Goal: Task Accomplishment & Management: Manage account settings

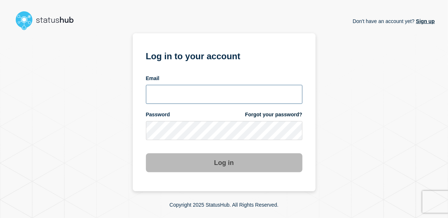
type input "[EMAIL_ADDRESS][DOMAIN_NAME]"
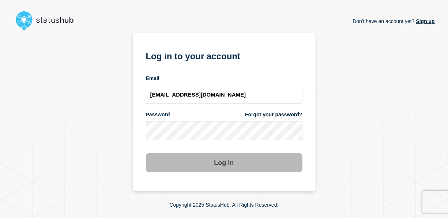
click at [216, 155] on button "Log in" at bounding box center [224, 162] width 157 height 19
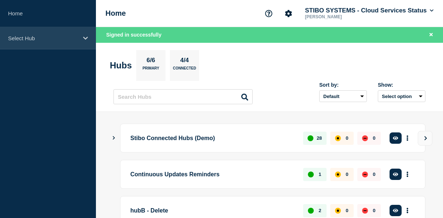
click at [17, 32] on div "Select Hub" at bounding box center [48, 38] width 96 height 22
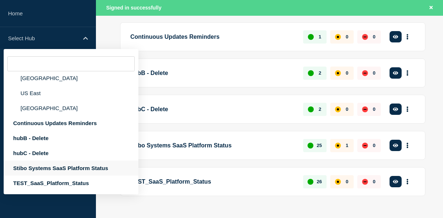
scroll to position [151, 0]
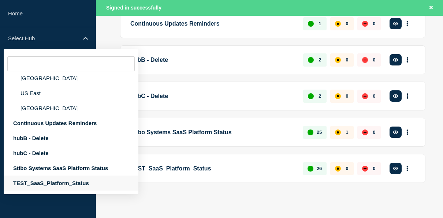
click at [36, 181] on div "TEST_SaaS_Platform_Status" at bounding box center [71, 183] width 135 height 15
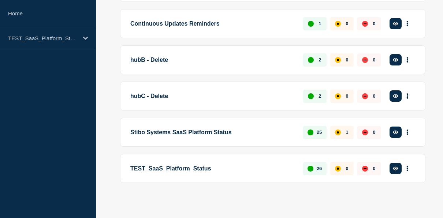
scroll to position [135, 0]
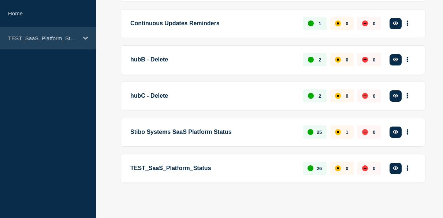
click at [60, 44] on div "TEST_SaaS_Platform_Status" at bounding box center [48, 38] width 96 height 22
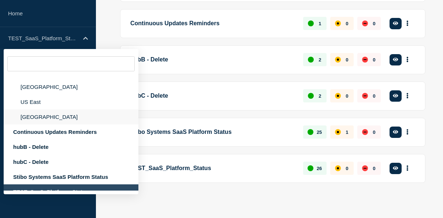
scroll to position [35, 0]
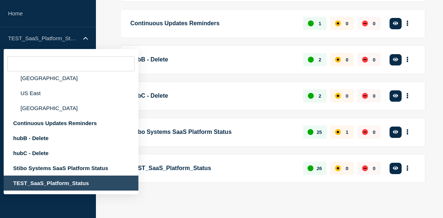
click at [35, 187] on div "TEST_SaaS_Platform_Status" at bounding box center [71, 183] width 135 height 15
click at [220, 136] on p "Stibo Systems SaaS Platform Status" at bounding box center [212, 132] width 164 height 14
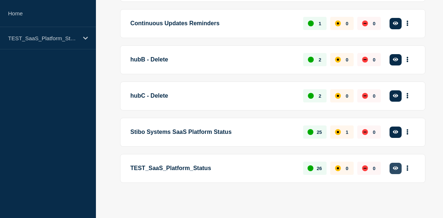
click at [394, 170] on button "button" at bounding box center [395, 168] width 12 height 11
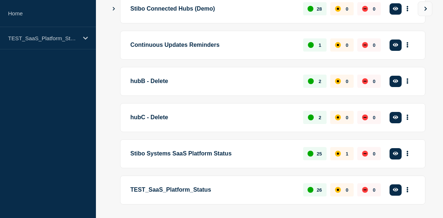
scroll to position [135, 0]
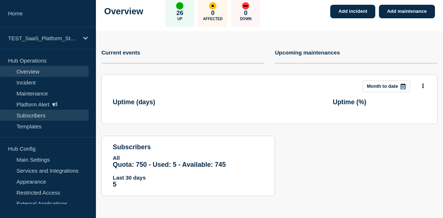
click at [32, 114] on link "Subscribers" at bounding box center [44, 115] width 89 height 11
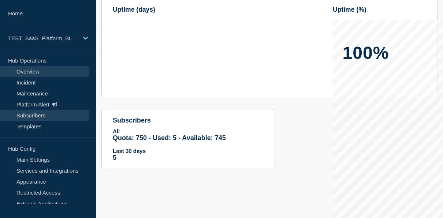
scroll to position [133, 0]
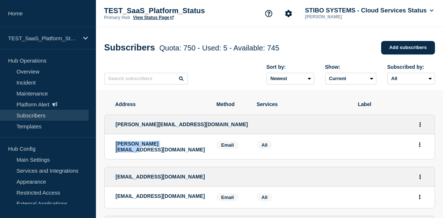
drag, startPoint x: 109, startPoint y: 145, endPoint x: 185, endPoint y: 146, distance: 76.1
click at [185, 146] on li "tony@stibosystems.com Email Email: tony@stibosystems.com Services: All" at bounding box center [270, 146] width 330 height 25
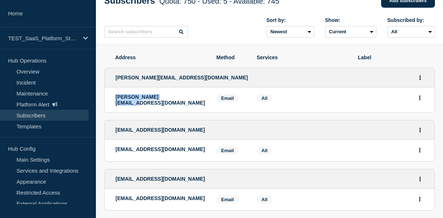
scroll to position [73, 0]
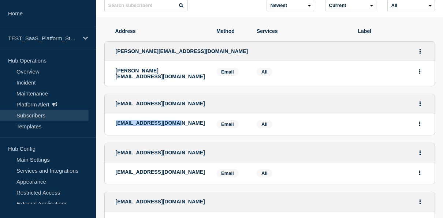
drag, startPoint x: 110, startPoint y: 121, endPoint x: 183, endPoint y: 121, distance: 72.8
click at [183, 121] on li "mdhe@stibosystems.com Email Email: mdhe@stibosystems.com Services: All" at bounding box center [270, 124] width 330 height 22
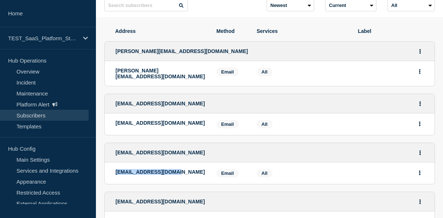
drag, startPoint x: 112, startPoint y: 169, endPoint x: 190, endPoint y: 169, distance: 77.9
click at [190, 169] on li "abpa@stibosystems.com Email Email: abpa@stibosystems.com Services: All" at bounding box center [270, 173] width 330 height 22
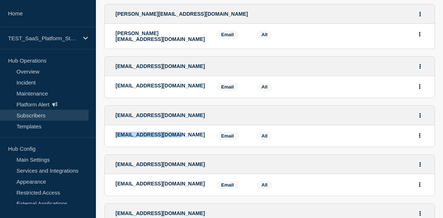
scroll to position [146, 0]
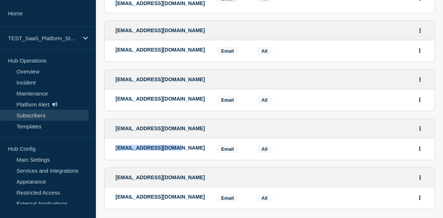
drag, startPoint x: 117, startPoint y: 149, endPoint x: 202, endPoint y: 148, distance: 85.2
click at [202, 148] on div "yoko@stibosystems.com" at bounding box center [161, 149] width 90 height 8
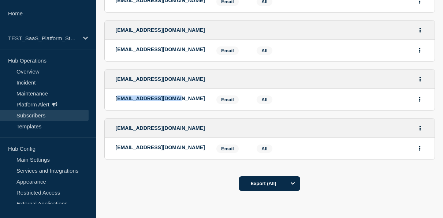
scroll to position [219, 0]
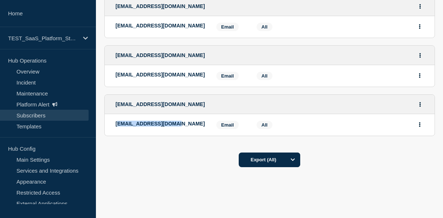
drag, startPoint x: 135, startPoint y: 117, endPoint x: 202, endPoint y: 117, distance: 66.6
click at [202, 117] on li "shsh@stibosystems.com Email Email: shsh@stibosystems.com Services: All" at bounding box center [270, 125] width 330 height 22
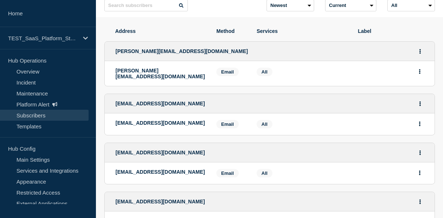
scroll to position [0, 0]
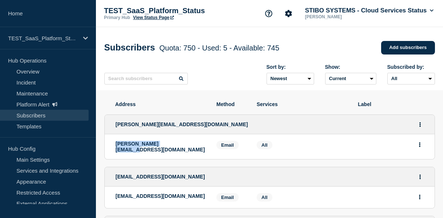
drag, startPoint x: 114, startPoint y: 142, endPoint x: 206, endPoint y: 142, distance: 91.8
click at [206, 142] on li "tony@stibosystems.com Email Email: tony@stibosystems.com Services: All" at bounding box center [270, 146] width 330 height 25
drag, startPoint x: 206, startPoint y: 142, endPoint x: 140, endPoint y: 148, distance: 66.1
click at [142, 148] on p "tony@stibosystems.com" at bounding box center [161, 147] width 90 height 12
click at [113, 144] on li "tony@stibosystems.com Email Email: tony@stibosystems.com Services: All" at bounding box center [270, 146] width 330 height 25
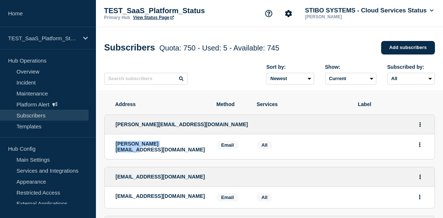
click at [108, 143] on li "tony@stibosystems.com Email Email: tony@stibosystems.com Services: All" at bounding box center [270, 146] width 330 height 25
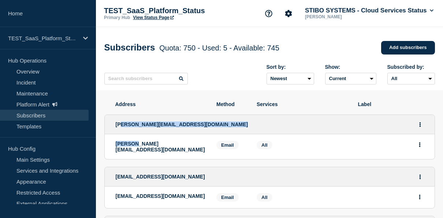
drag, startPoint x: 120, startPoint y: 127, endPoint x: 135, endPoint y: 154, distance: 31.1
click at [135, 154] on li "tony@stibosystems.com tony@stibosystems.com Email Email: tony@stibosystems.com …" at bounding box center [269, 136] width 330 height 45
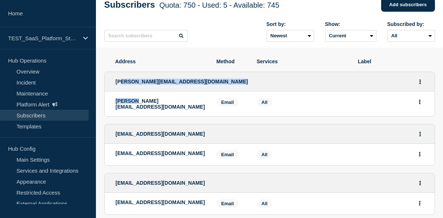
scroll to position [73, 0]
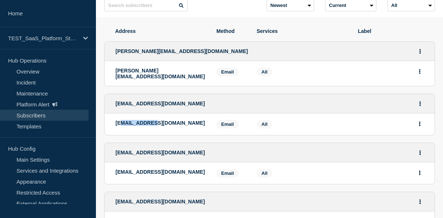
drag, startPoint x: 122, startPoint y: 117, endPoint x: 155, endPoint y: 114, distance: 33.7
click at [155, 114] on li "mdhe@stibosystems.com Email Email: mdhe@stibosystems.com Services: All" at bounding box center [270, 124] width 330 height 22
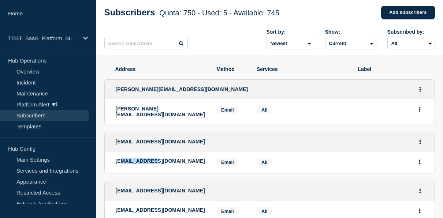
scroll to position [0, 0]
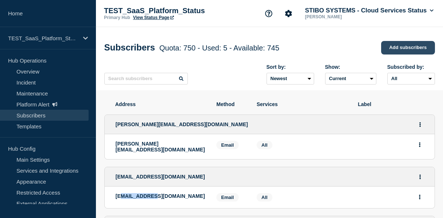
click at [409, 53] on link "Add subscribers" at bounding box center [408, 48] width 54 height 14
click at [408, 46] on link "Add subscribers" at bounding box center [408, 48] width 54 height 14
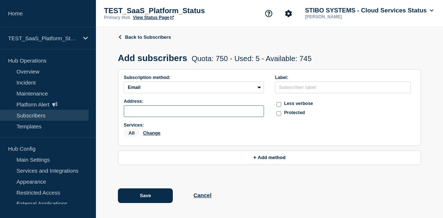
click at [180, 110] on input "subscription-address" at bounding box center [194, 111] width 140 height 12
click at [173, 87] on select "Email SMS Webhook Slack Teams" at bounding box center [194, 88] width 140 height 12
click at [124, 84] on select "Email SMS Webhook Slack Teams" at bounding box center [194, 88] width 140 height 12
click at [162, 112] on input "subscription-address" at bounding box center [194, 111] width 140 height 12
click at [301, 91] on input "text" at bounding box center [343, 88] width 136 height 12
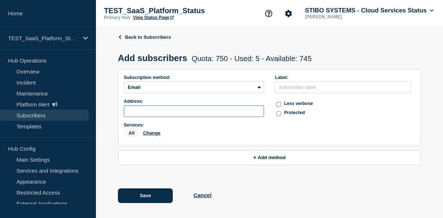
click at [148, 111] on input "subscription-address" at bounding box center [194, 111] width 140 height 12
click at [307, 88] on input "text" at bounding box center [343, 88] width 136 height 12
click at [278, 112] on div "Protected" at bounding box center [345, 112] width 140 height 9
click at [278, 115] on input "protected checkbox" at bounding box center [278, 113] width 5 height 5
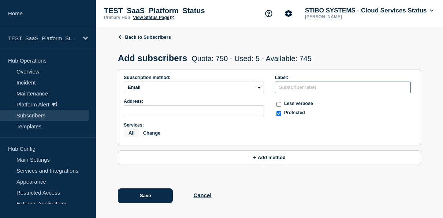
click at [292, 90] on input "text" at bounding box center [343, 88] width 136 height 12
click at [279, 116] on input "protected checkbox" at bounding box center [278, 113] width 5 height 5
checkbox input "false"
click at [300, 91] on input "text" at bounding box center [343, 88] width 136 height 12
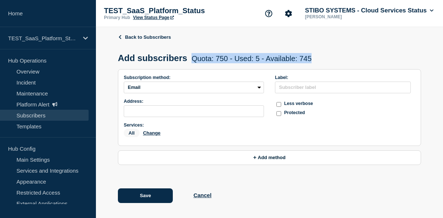
drag, startPoint x: 198, startPoint y: 57, endPoint x: 339, endPoint y: 59, distance: 141.2
click at [339, 59] on div "Add subscribers Quota: 750 - Used: 5 - Available: 745 Quota Used Available 750 …" at bounding box center [269, 58] width 303 height 22
click at [223, 60] on span "Quota: 750 - Used: 5 - Available: 745" at bounding box center [251, 58] width 120 height 8
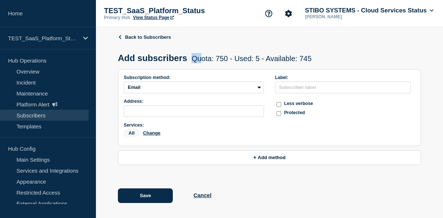
drag, startPoint x: 202, startPoint y: 59, endPoint x: 212, endPoint y: 58, distance: 10.3
click at [212, 59] on span "Quota: 750 - Used: 5 - Available: 745" at bounding box center [251, 58] width 120 height 8
click at [134, 34] on link "Back to Subscribers" at bounding box center [144, 36] width 53 height 5
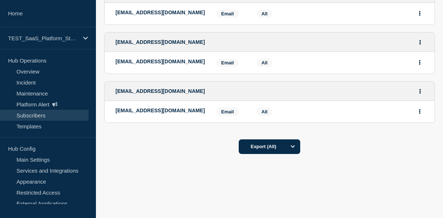
scroll to position [123, 0]
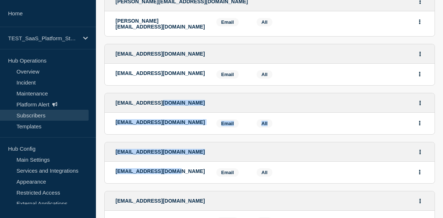
drag, startPoint x: 157, startPoint y: 84, endPoint x: 179, endPoint y: 167, distance: 86.0
click at [179, 167] on ul "tony@stibosystems.com tony@stibosystems.com Email Email: tony@stibosystems.com …" at bounding box center [269, 112] width 330 height 256
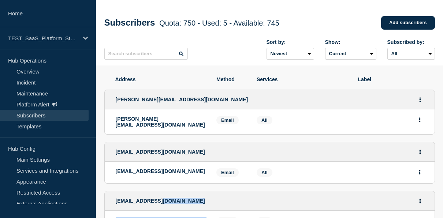
scroll to position [0, 0]
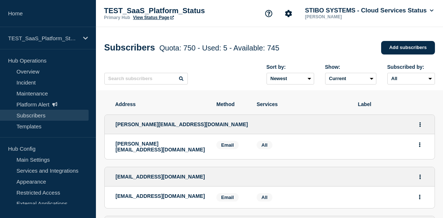
click at [216, 78] on div "Sort by: Newest Oldest Show: Current Deleted Recently deleted Subscribed by: Al…" at bounding box center [269, 75] width 330 height 32
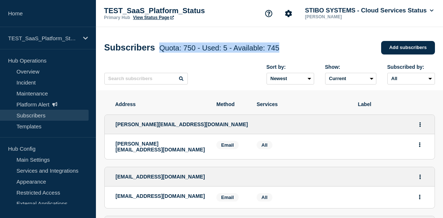
drag, startPoint x: 168, startPoint y: 49, endPoint x: 316, endPoint y: 51, distance: 147.4
click at [316, 51] on div "Subscribers Quota: 750 - Used: 5 - Available: 745 Quota Used Available 750 5 74…" at bounding box center [269, 48] width 330 height 22
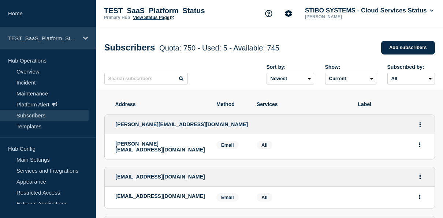
click at [54, 41] on p "TEST_SaaS_Platform_Status" at bounding box center [43, 38] width 70 height 6
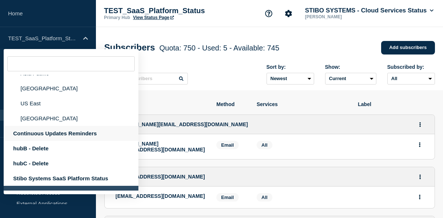
scroll to position [35, 0]
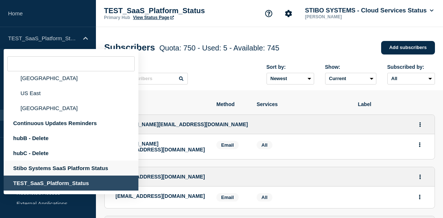
click at [41, 166] on div "Stibo Systems SaaS Platform Status" at bounding box center [71, 168] width 135 height 15
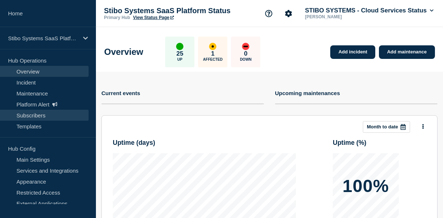
click at [25, 116] on link "Subscribers" at bounding box center [44, 115] width 89 height 11
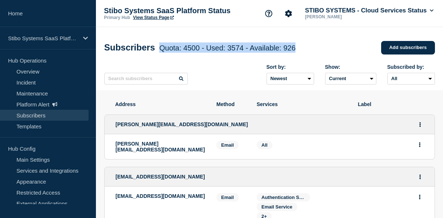
drag, startPoint x: 166, startPoint y: 49, endPoint x: 326, endPoint y: 53, distance: 160.6
click at [326, 53] on div "Subscribers Quota: 4500 - Used: 3574 - Available: 926 Quota Used Available 4500…" at bounding box center [269, 48] width 330 height 22
drag, startPoint x: 326, startPoint y: 53, endPoint x: 309, endPoint y: 47, distance: 17.8
click at [309, 47] on div "Subscribers Quota: 4500 - Used: 3574 - Available: 926 Quota Used Available 4500…" at bounding box center [269, 48] width 330 height 22
click at [315, 47] on div "Subscribers Quota: 4500 - Used: 3574 - Available: 926 Quota Used Available 4500…" at bounding box center [269, 48] width 330 height 22
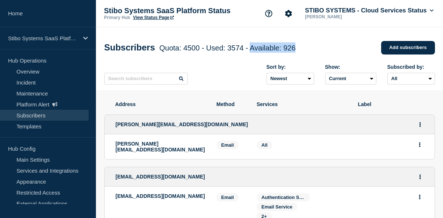
drag, startPoint x: 324, startPoint y: 48, endPoint x: 258, endPoint y: 48, distance: 65.5
click at [258, 48] on div "Subscribers Quota: 4500 - Used: 3574 - Available: 926 Quota Used Available 4500…" at bounding box center [269, 48] width 330 height 22
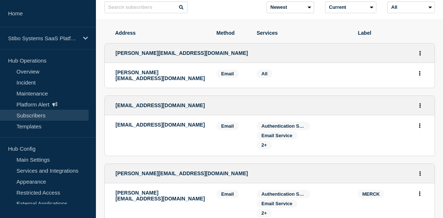
scroll to position [73, 0]
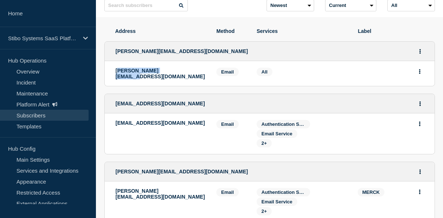
drag, startPoint x: 117, startPoint y: 72, endPoint x: 213, endPoint y: 72, distance: 95.8
click at [209, 72] on li "viku@stibosystems.com Email Email: viku@stibosystems.com Services: All" at bounding box center [270, 73] width 330 height 25
click at [419, 54] on icon "Actions" at bounding box center [420, 51] width 2 height 5
click at [421, 83] on button "Delete" at bounding box center [420, 81] width 14 height 5
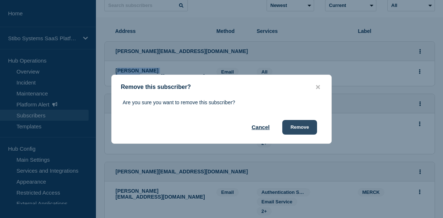
click at [297, 123] on button "Remove" at bounding box center [299, 127] width 35 height 15
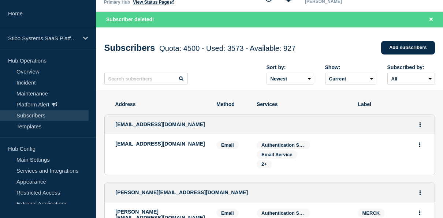
scroll to position [0, 0]
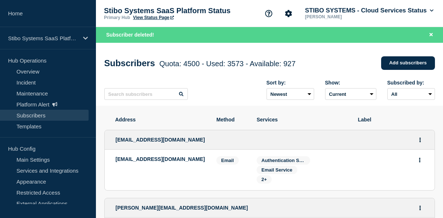
click at [225, 68] on h1 "Subscribers Quota: 4500 - Used: 3573 - Available: 927 Quota Used Available 4500…" at bounding box center [199, 63] width 191 height 10
click at [166, 63] on h1 "Subscribers Quota: 4500 - Used: 3573 - Available: 927 Quota Used Available 4500…" at bounding box center [199, 63] width 191 height 10
click at [30, 125] on link "Templates" at bounding box center [44, 126] width 89 height 11
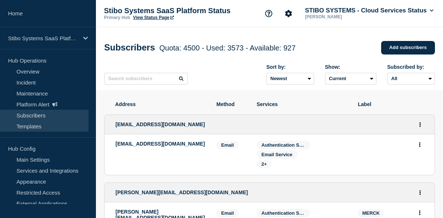
click at [27, 128] on link "Templates" at bounding box center [44, 126] width 89 height 11
click at [31, 129] on link "Templates" at bounding box center [44, 126] width 89 height 11
click at [36, 127] on link "Templates" at bounding box center [44, 126] width 89 height 11
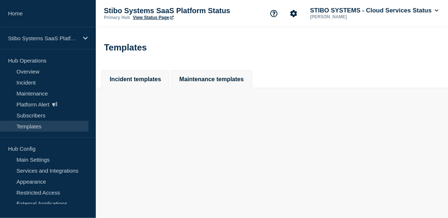
click at [215, 78] on button "Maintenance templates" at bounding box center [211, 79] width 64 height 7
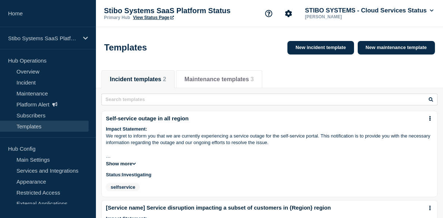
click at [164, 127] on li "Self-service outage in all region Impact Statement: We regret to inform you tha…" at bounding box center [269, 154] width 336 height 87
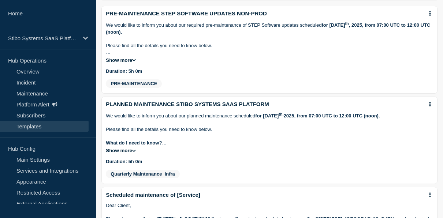
scroll to position [14, 0]
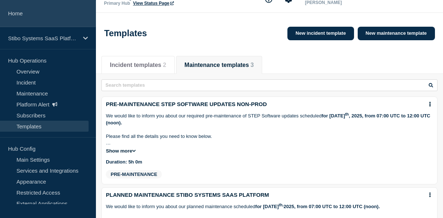
click at [22, 5] on link "Home" at bounding box center [48, 13] width 96 height 27
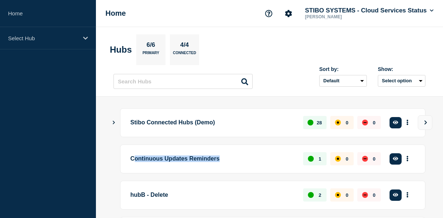
drag, startPoint x: 133, startPoint y: 159, endPoint x: 241, endPoint y: 161, distance: 107.9
click at [241, 161] on p "Continuous Updates Reminders" at bounding box center [212, 159] width 164 height 14
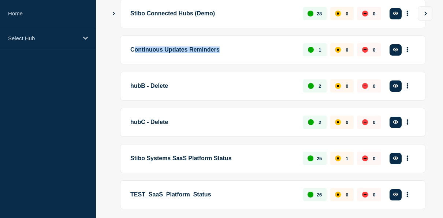
scroll to position [135, 0]
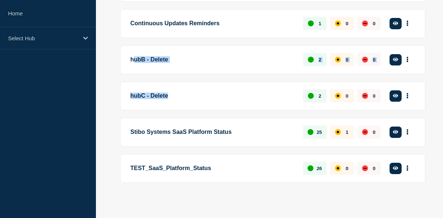
drag, startPoint x: 134, startPoint y: 53, endPoint x: 197, endPoint y: 95, distance: 75.2
click at [196, 94] on ul "Stibo Connected Hubs (Demo) 28 0 0 Create incident See overview Continuous Upda…" at bounding box center [269, 78] width 312 height 210
drag, startPoint x: 197, startPoint y: 95, endPoint x: 202, endPoint y: 114, distance: 19.4
click at [202, 114] on ul "Stibo Connected Hubs (Demo) 28 0 0 Create incident See overview Continuous Upda…" at bounding box center [269, 78] width 312 height 210
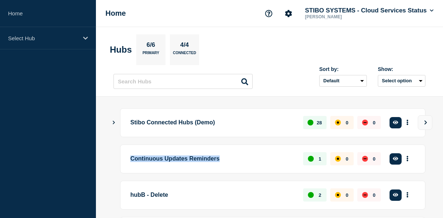
drag, startPoint x: 125, startPoint y: 159, endPoint x: 253, endPoint y: 159, distance: 128.0
click at [253, 159] on div "Continuous Updates Reminders 1 0 0 Create incident See overview" at bounding box center [272, 158] width 305 height 29
